Goal: Task Accomplishment & Management: Use online tool/utility

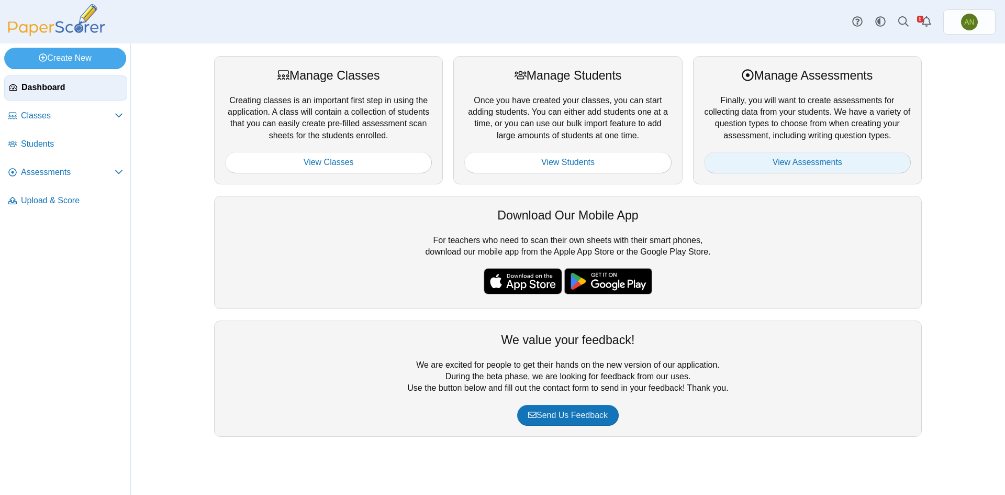
click at [850, 163] on link "View Assessments" at bounding box center [807, 162] width 207 height 21
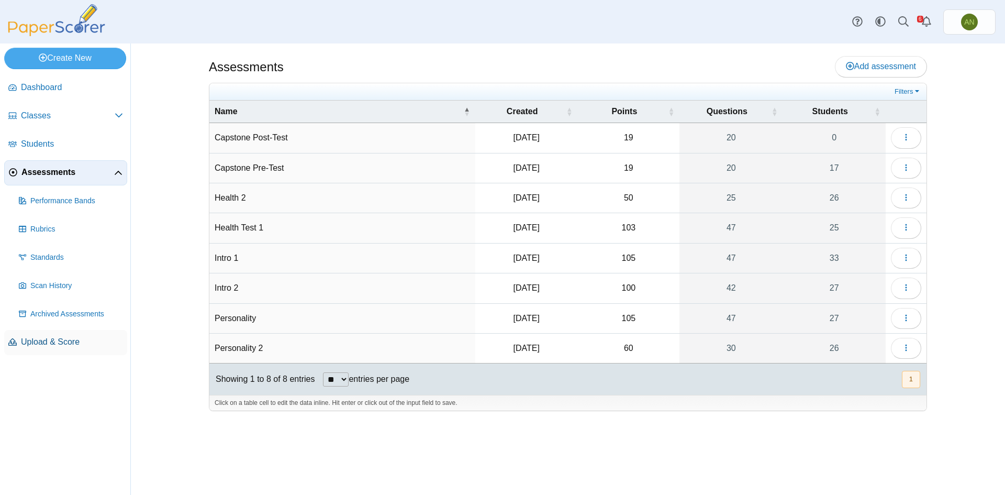
click at [51, 346] on span "Upload & Score" at bounding box center [72, 342] width 102 height 12
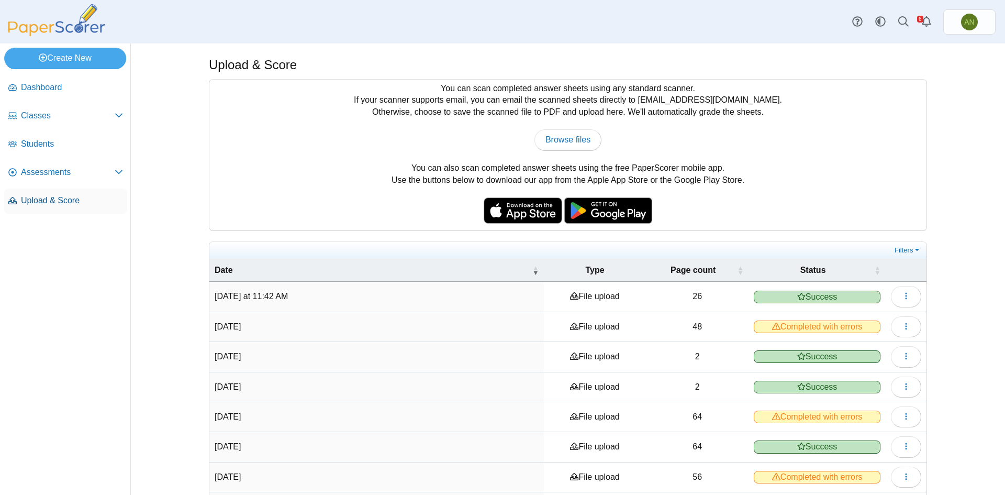
click at [48, 201] on span "Upload & Score" at bounding box center [72, 201] width 102 height 12
click at [560, 138] on span "Browse files" at bounding box center [567, 139] width 45 height 9
type input "**********"
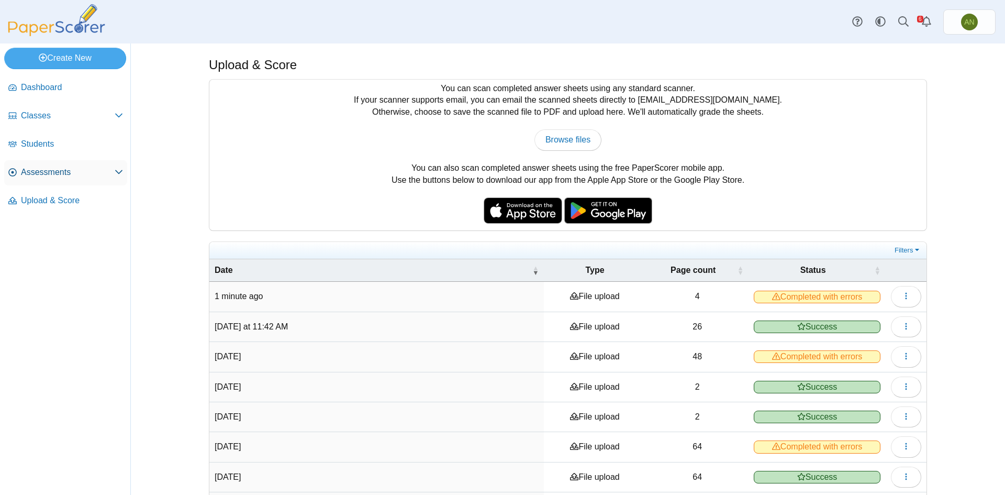
click at [49, 172] on span "Assessments" at bounding box center [68, 172] width 94 height 12
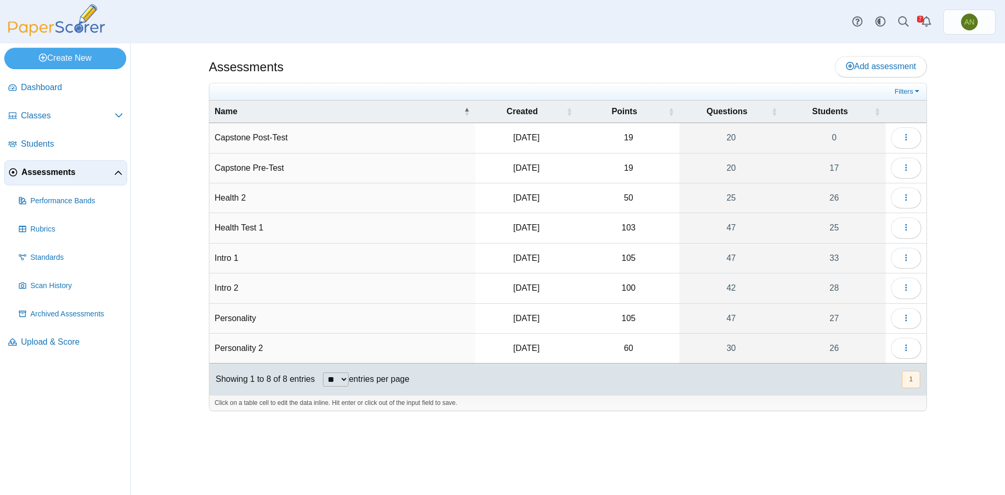
click at [221, 286] on td "Intro 2" at bounding box center [342, 288] width 266 height 30
click at [221, 286] on input "*******" at bounding box center [342, 287] width 255 height 21
click at [909, 288] on icon "button" at bounding box center [906, 287] width 8 height 8
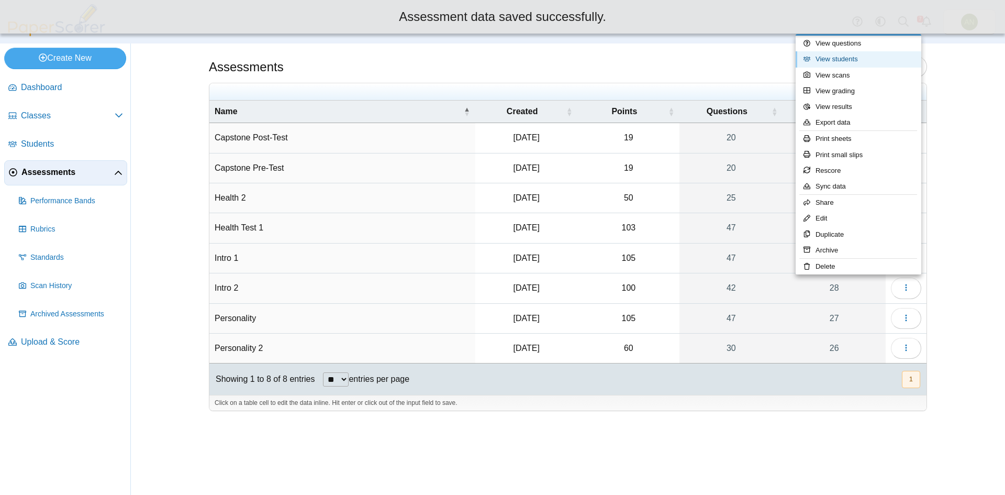
click at [842, 59] on link "View students" at bounding box center [859, 59] width 126 height 16
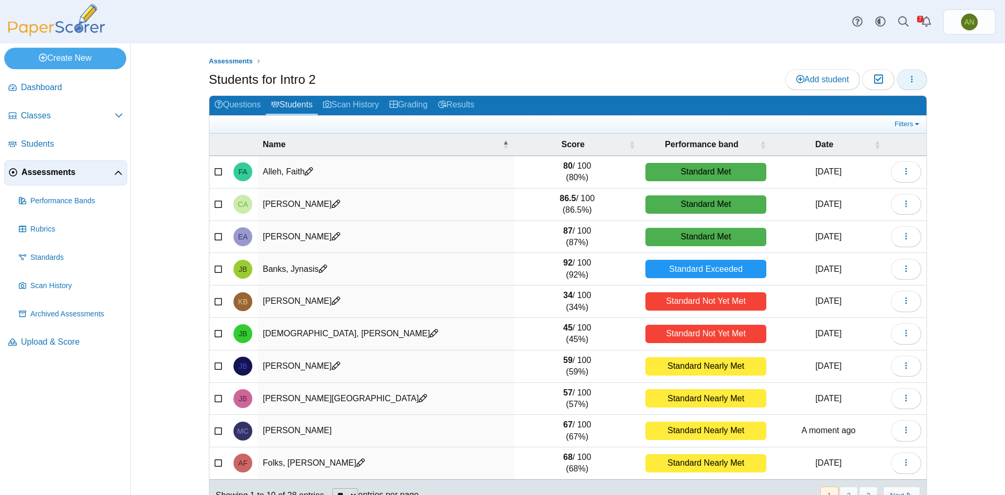
click at [909, 82] on icon "button" at bounding box center [912, 79] width 8 height 8
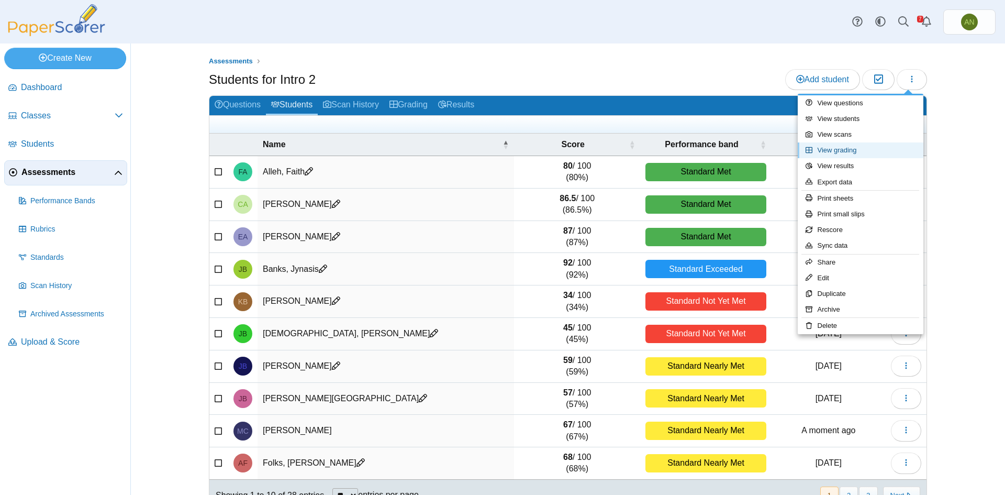
click at [862, 155] on link "View grading" at bounding box center [861, 150] width 126 height 16
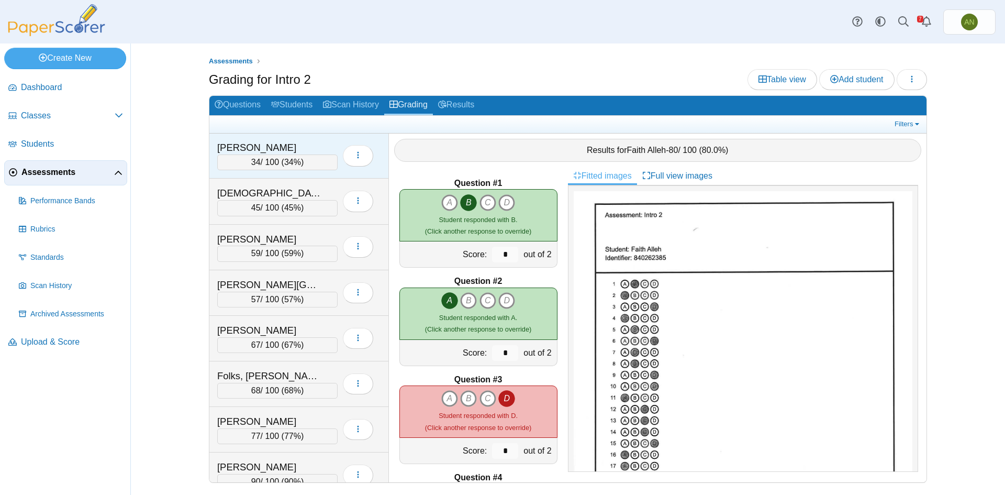
scroll to position [209, 0]
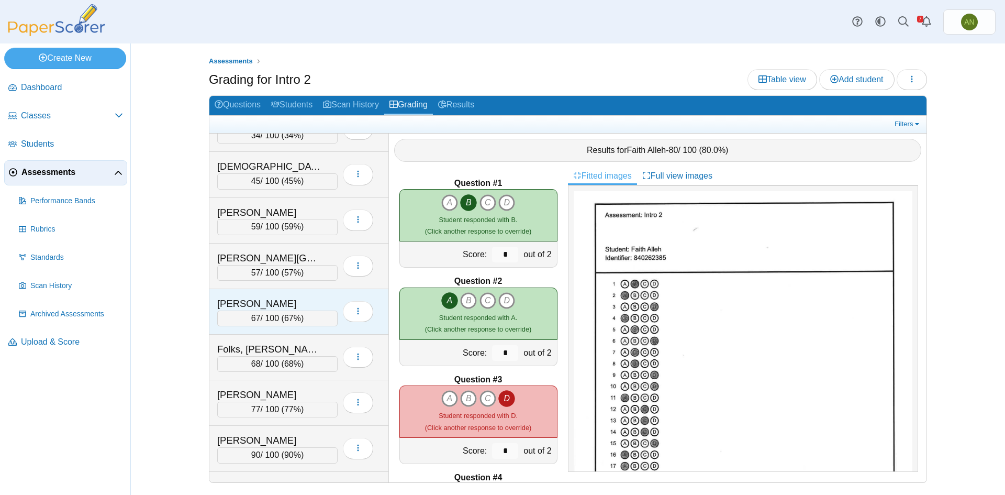
click at [310, 294] on div "Cuadra, Miguel 67 / 100 ( 67% ) Loading…" at bounding box center [299, 312] width 180 height 46
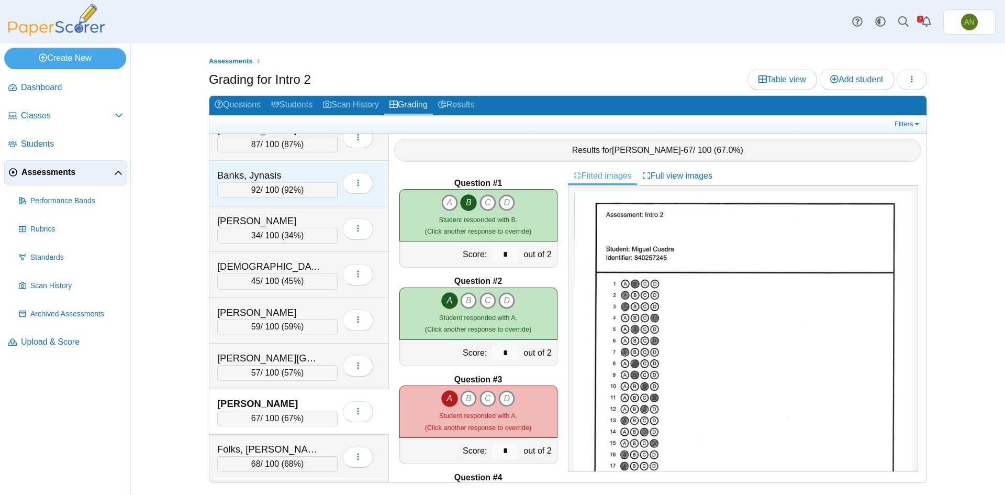
scroll to position [0, 0]
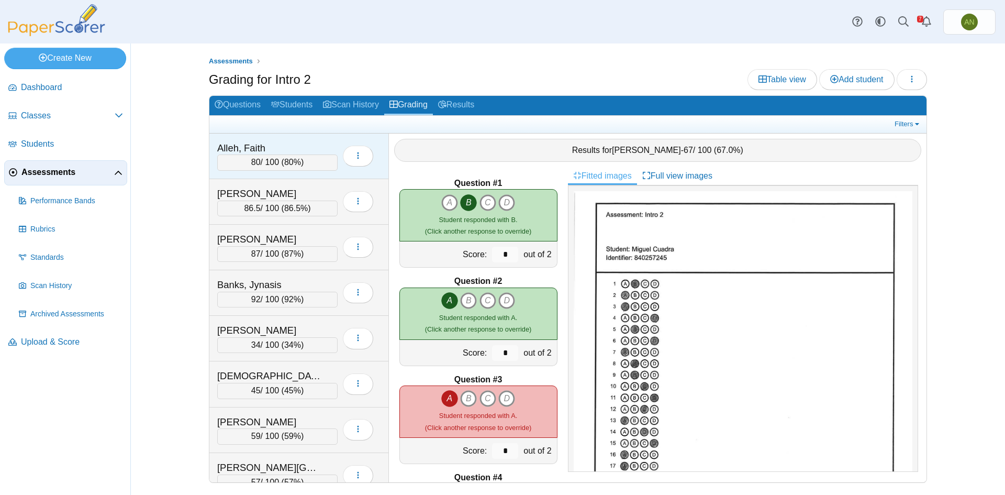
click at [296, 144] on div "Alleh, Faith" at bounding box center [269, 148] width 105 height 14
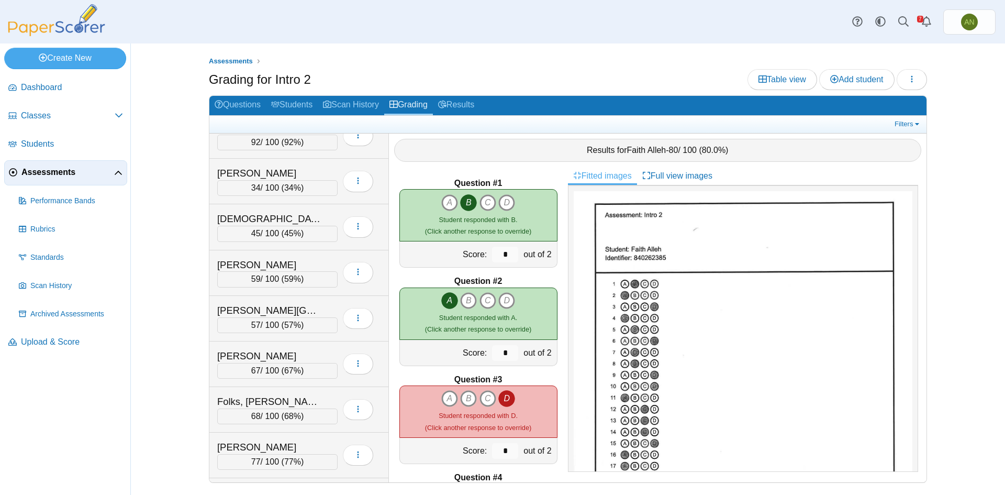
scroll to position [209, 0]
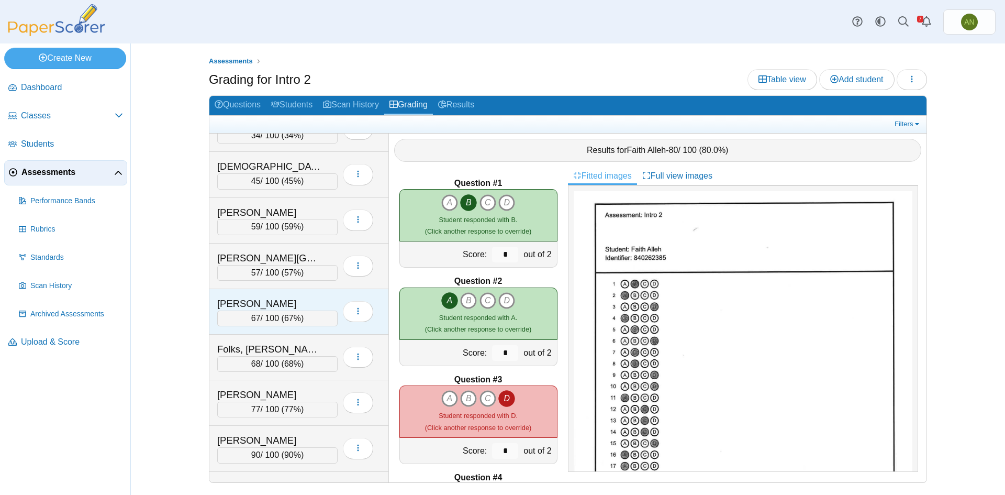
click at [296, 298] on div "Cuadra, Miguel" at bounding box center [269, 304] width 105 height 14
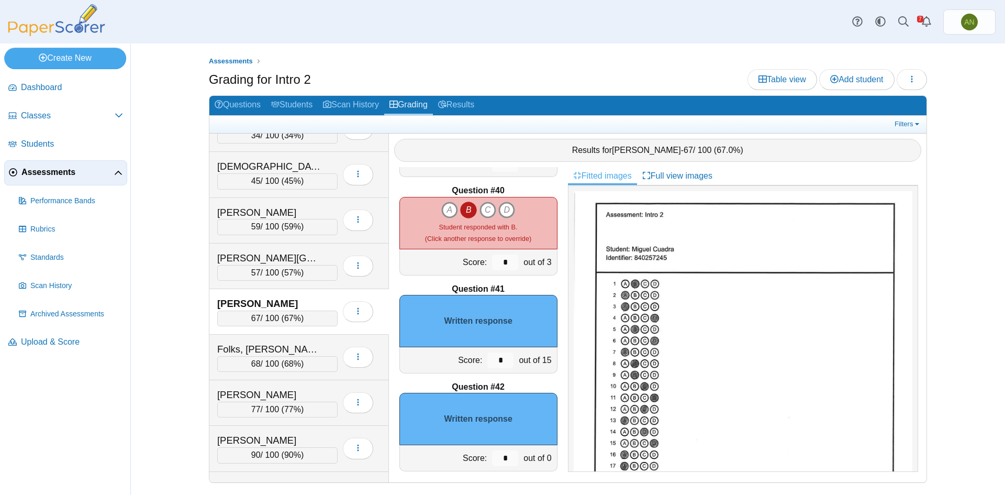
scroll to position [3825, 0]
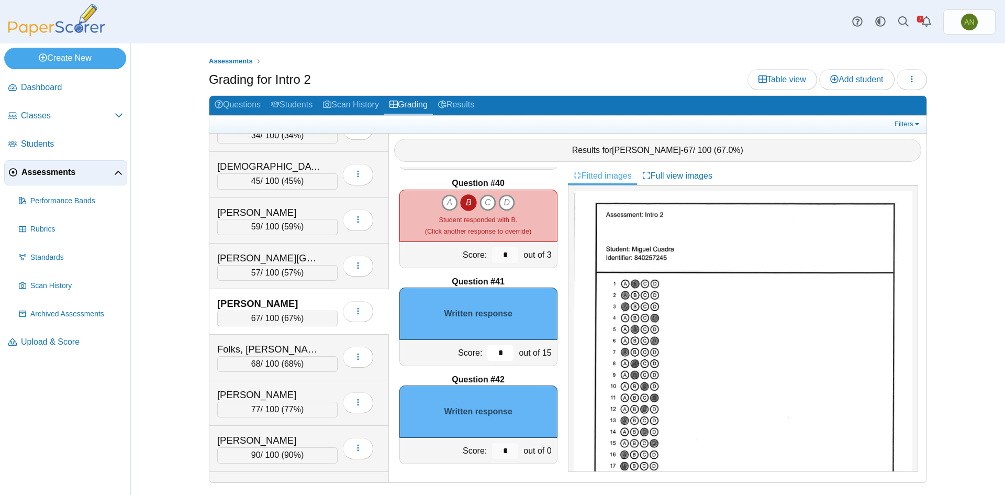
drag, startPoint x: 498, startPoint y: 352, endPoint x: 489, endPoint y: 354, distance: 9.0
click at [489, 354] on input "*" at bounding box center [500, 353] width 26 height 16
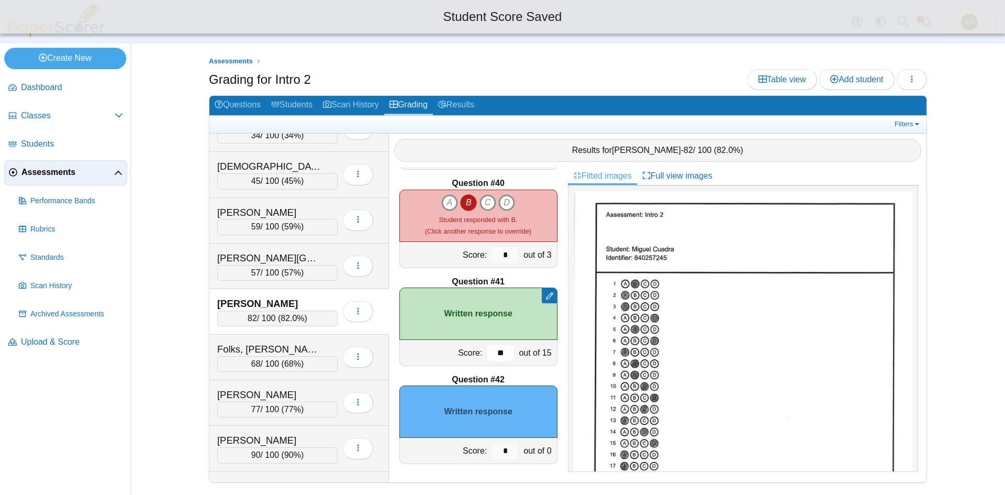
type input "**"
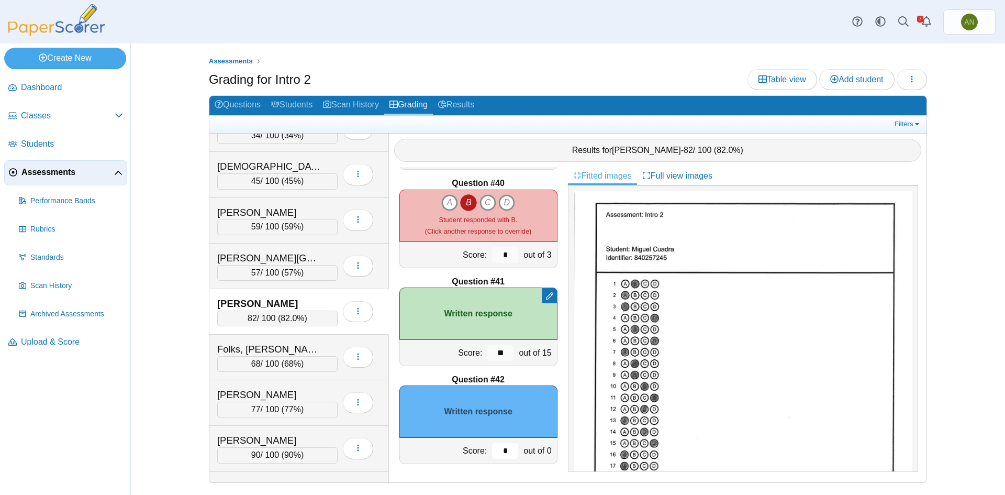
click at [501, 451] on input "*" at bounding box center [505, 451] width 26 height 16
type input "*"
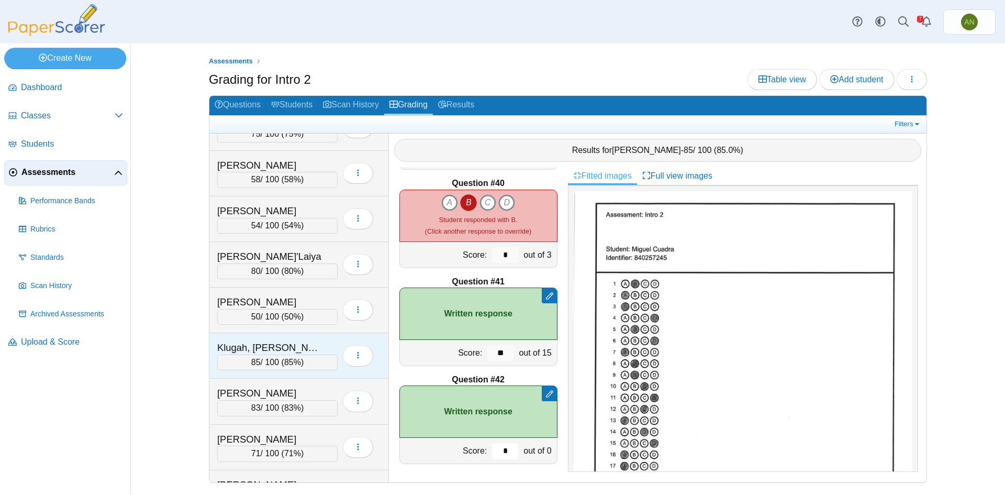
scroll to position [928, 0]
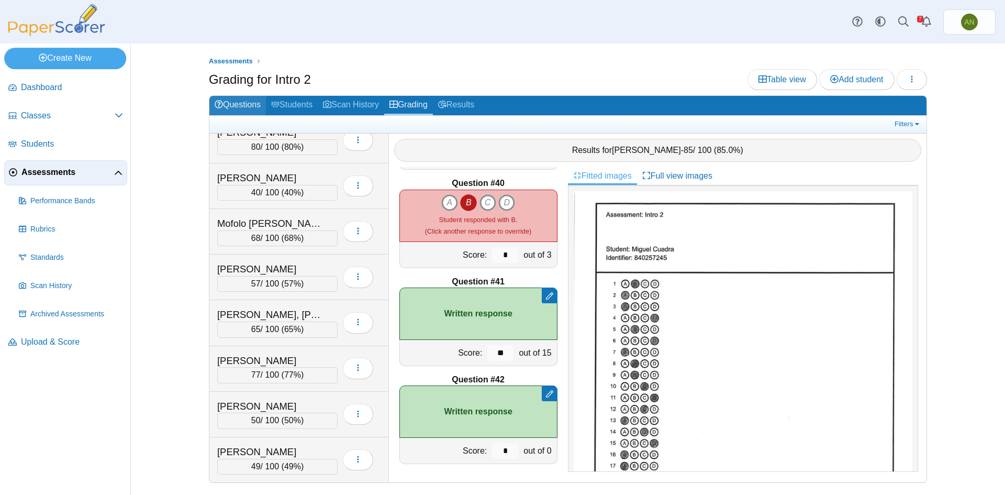
click at [247, 104] on link "Questions" at bounding box center [237, 105] width 57 height 19
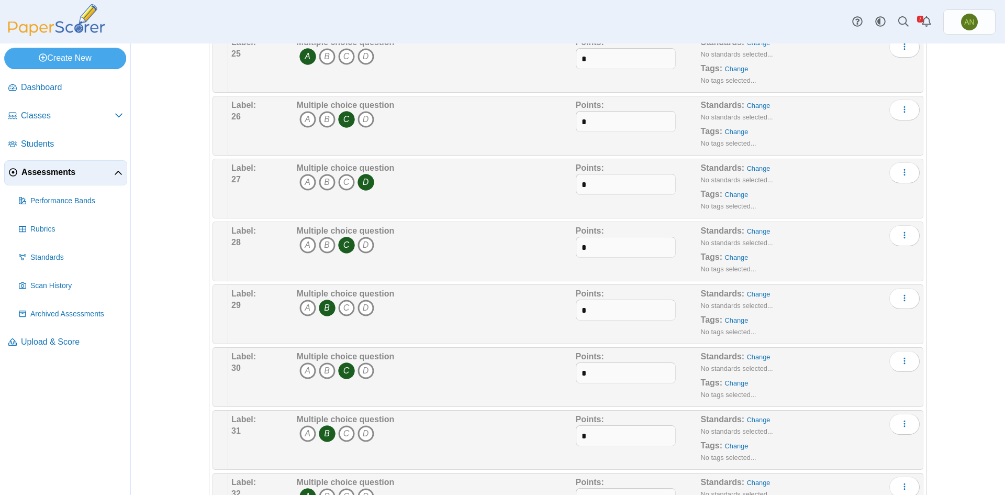
scroll to position [1623, 0]
click at [30, 143] on span "Students" at bounding box center [72, 144] width 102 height 12
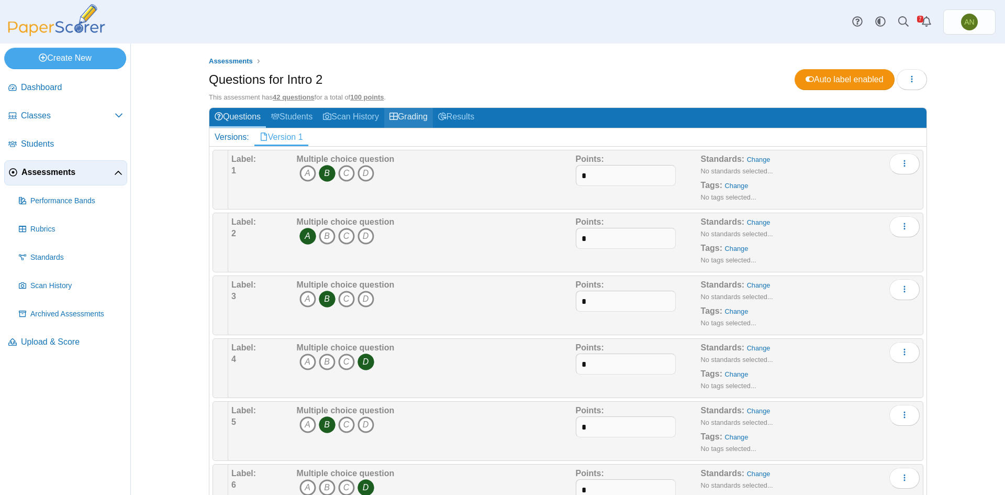
click at [408, 118] on link "Grading" at bounding box center [408, 117] width 49 height 19
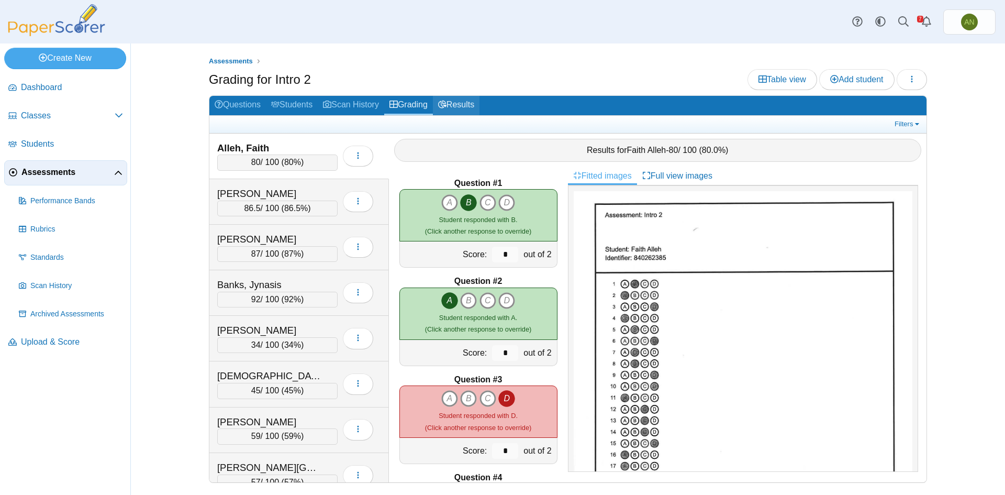
click at [454, 106] on link "Results" at bounding box center [456, 105] width 47 height 19
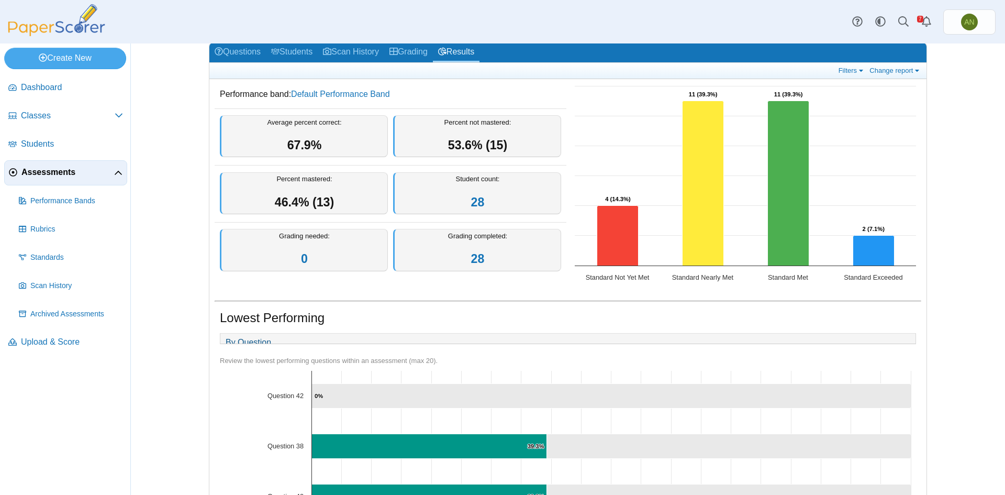
scroll to position [1, 0]
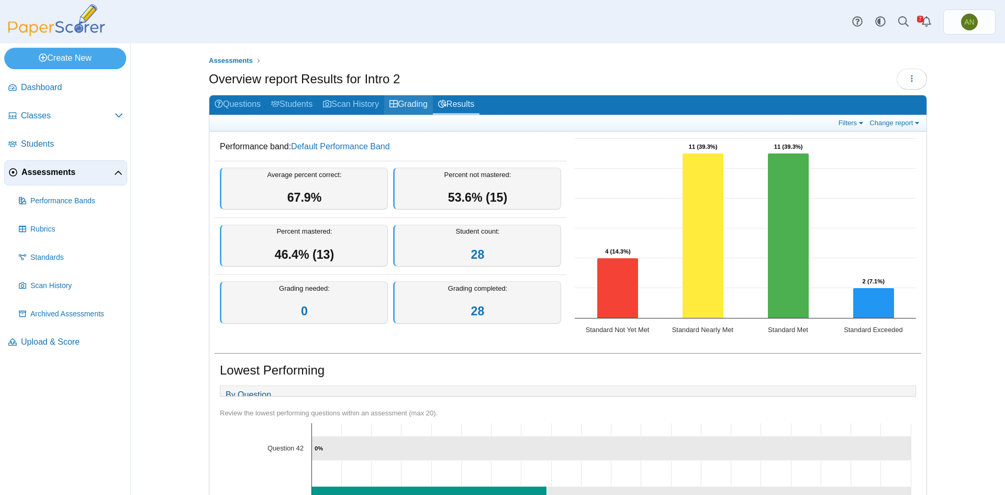
click at [420, 106] on link "Grading" at bounding box center [408, 104] width 49 height 19
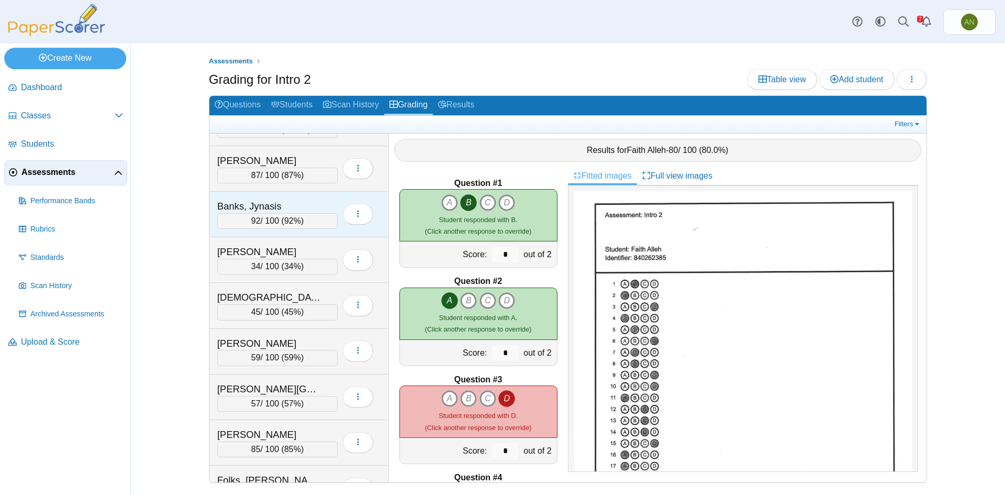
scroll to position [157, 0]
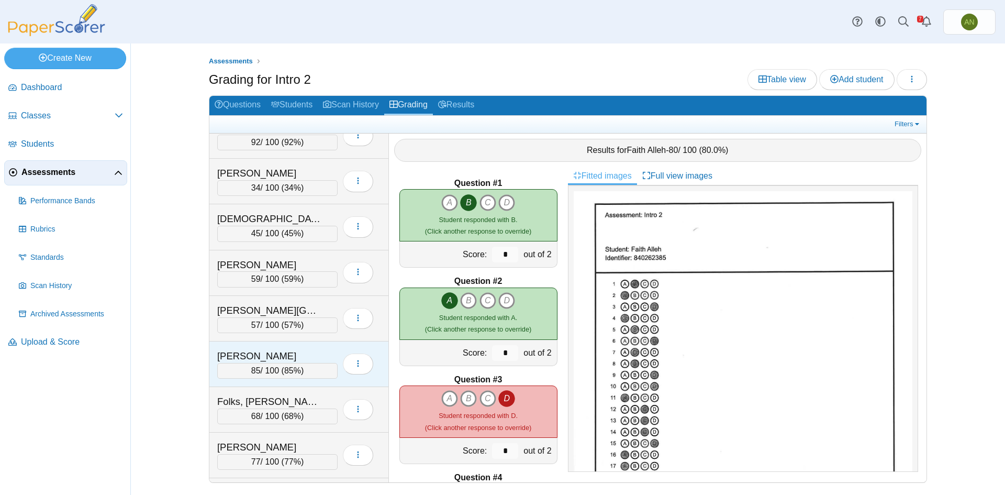
click at [300, 355] on div "[PERSON_NAME]" at bounding box center [269, 356] width 105 height 14
